Goal: Check status: Check status

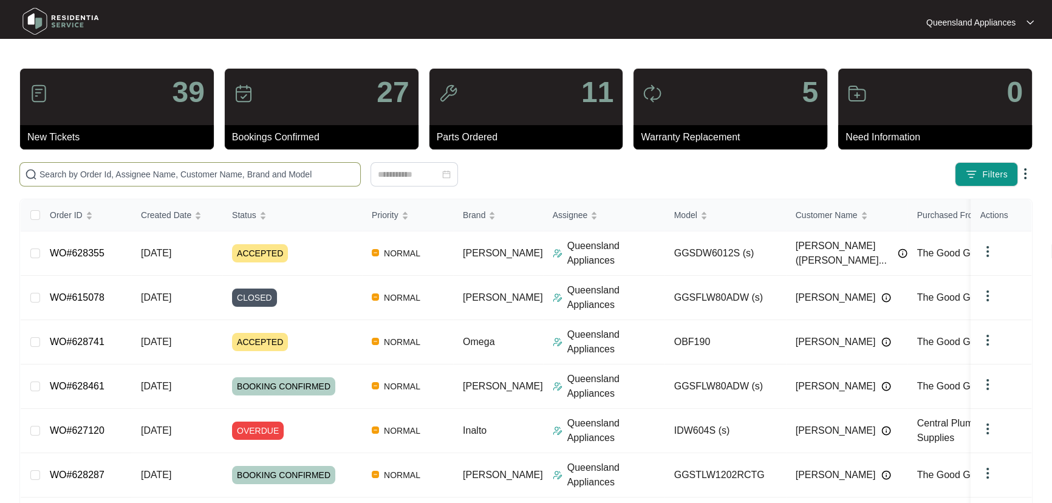
click at [200, 183] on span at bounding box center [189, 174] width 341 height 24
paste input "625807"
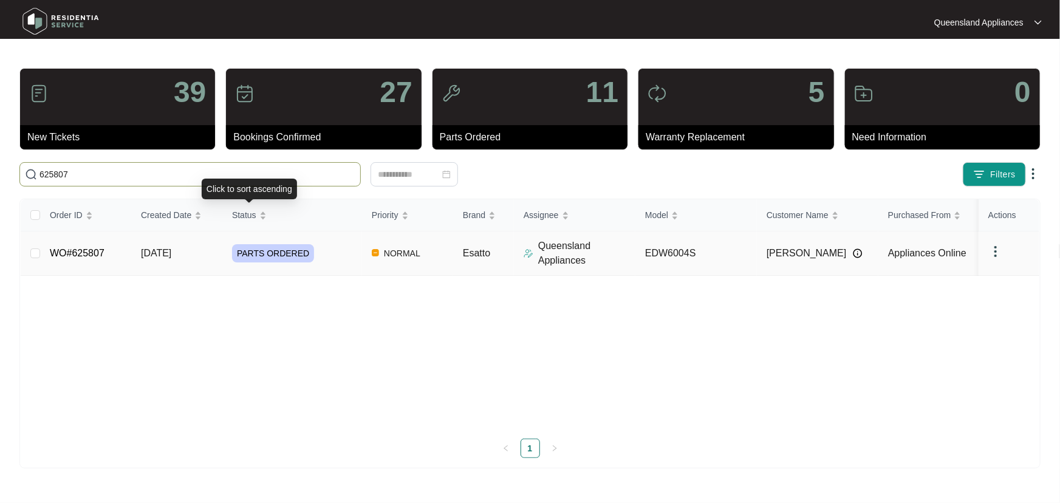
type input "625807"
drag, startPoint x: 334, startPoint y: 245, endPoint x: 345, endPoint y: 251, distance: 12.2
click at [335, 245] on div "PARTS ORDERED" at bounding box center [297, 253] width 130 height 18
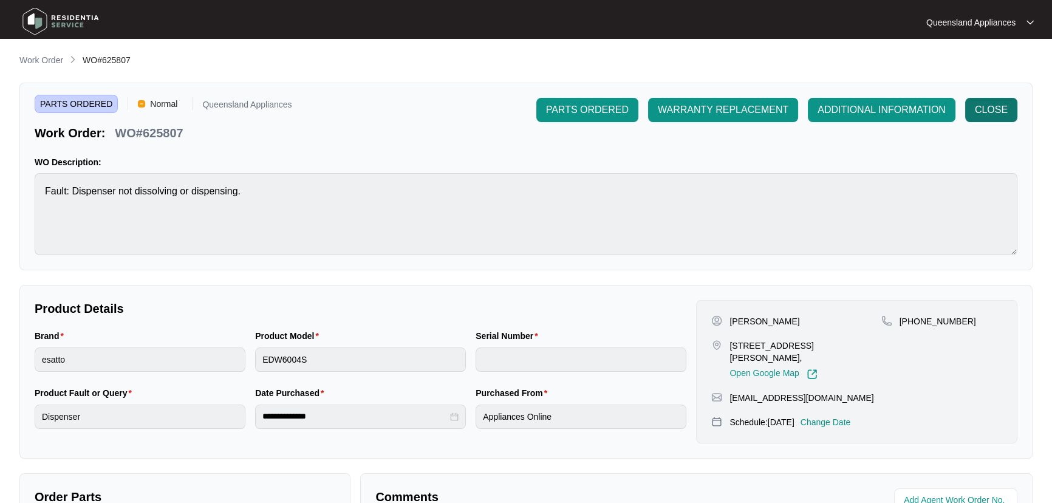
click at [1002, 108] on span "CLOSE" at bounding box center [991, 110] width 33 height 15
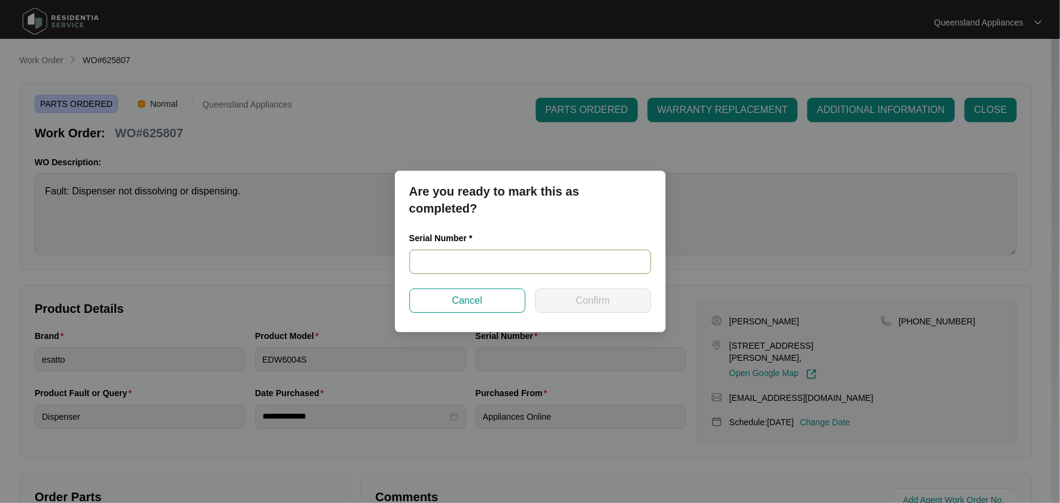
click at [477, 250] on input "text" at bounding box center [530, 262] width 242 height 24
paste input "25017230030200040"
type input "25017230030200040"
click at [597, 290] on button "Confirm" at bounding box center [593, 300] width 116 height 24
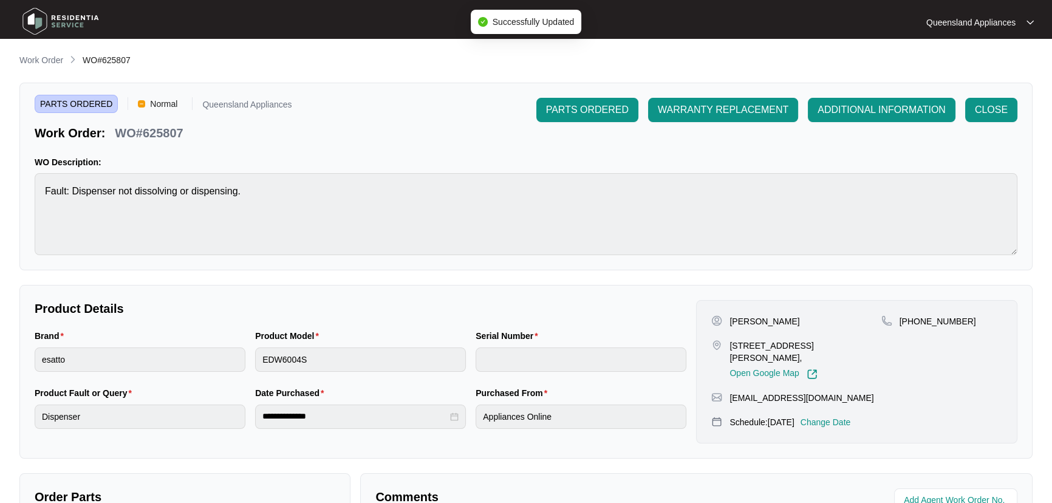
type input "25017230030200040"
